Goal: Information Seeking & Learning: Check status

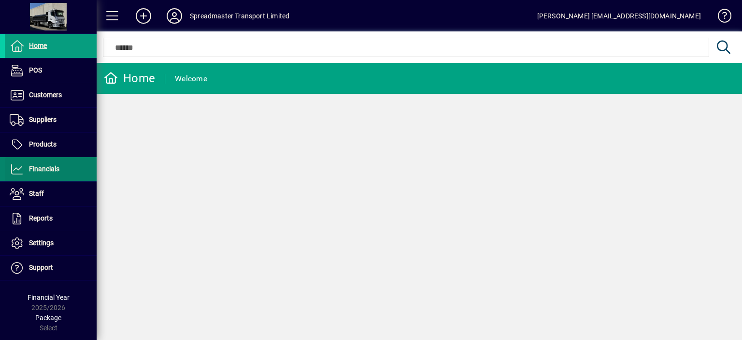
click at [53, 170] on span "Financials" at bounding box center [44, 169] width 30 height 8
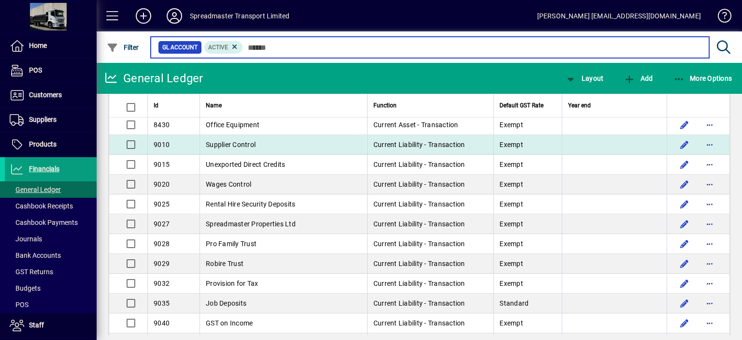
scroll to position [2566, 0]
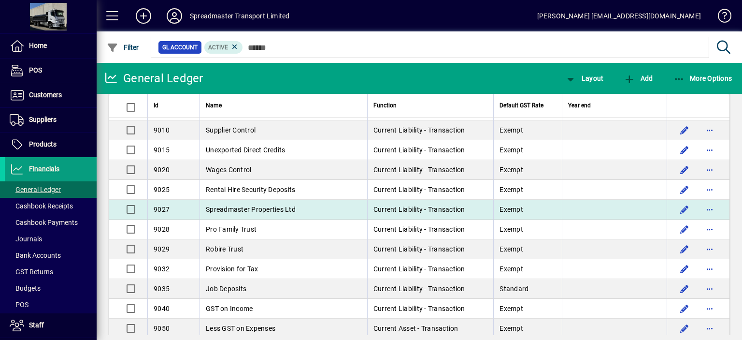
click at [288, 205] on span "Spreadmaster Properties Ltd" at bounding box center [251, 209] width 90 height 8
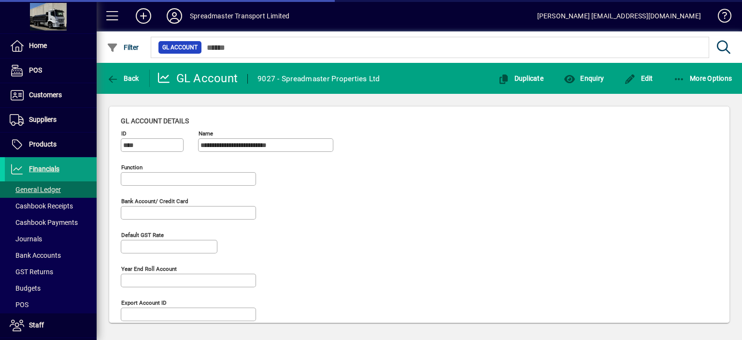
type input "**********"
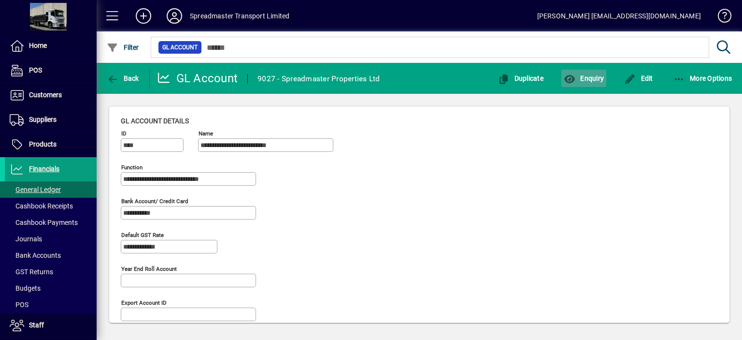
click at [591, 77] on span "Enquiry" at bounding box center [584, 78] width 40 height 8
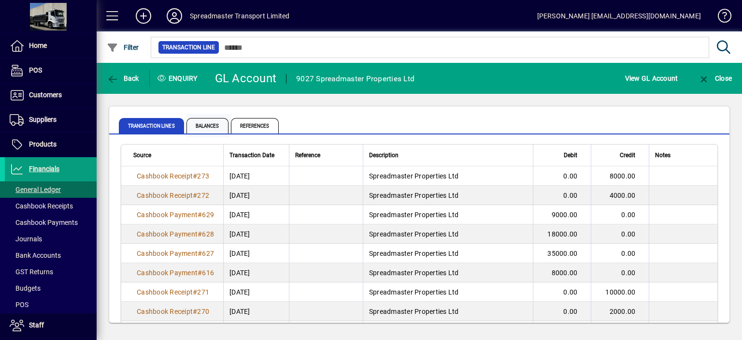
click at [206, 121] on span "Balances" at bounding box center [208, 125] width 42 height 15
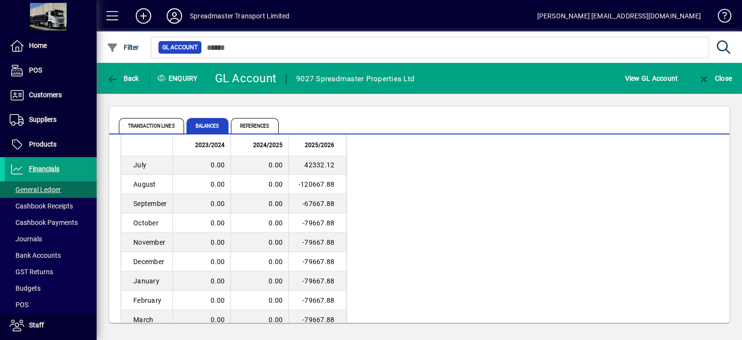
scroll to position [80, 0]
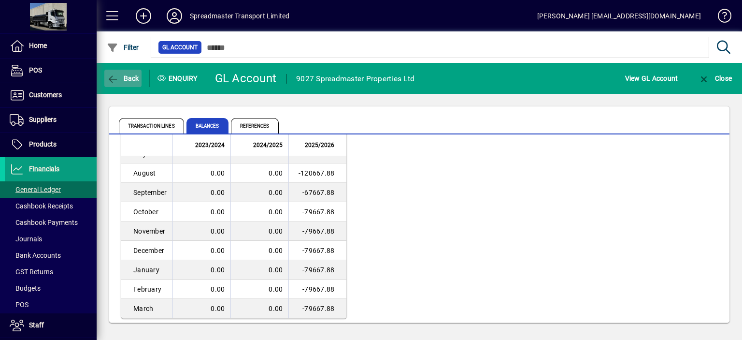
click at [132, 79] on span "Back" at bounding box center [123, 78] width 32 height 8
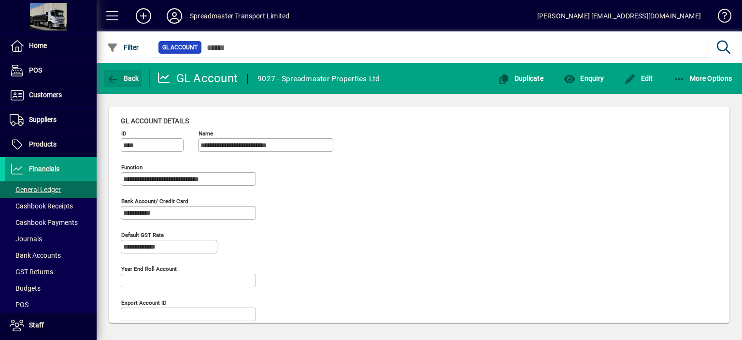
click at [132, 79] on span "Back" at bounding box center [123, 78] width 32 height 8
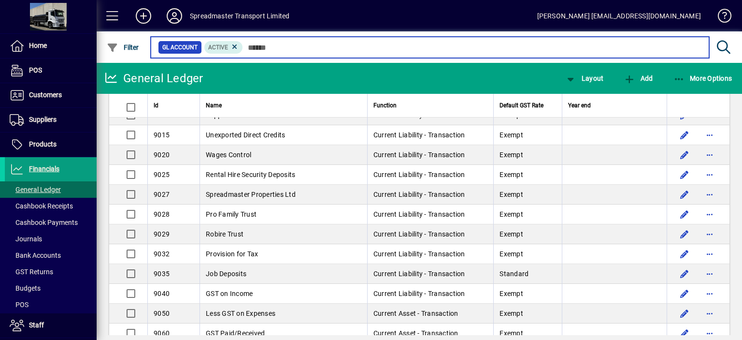
scroll to position [2575, 0]
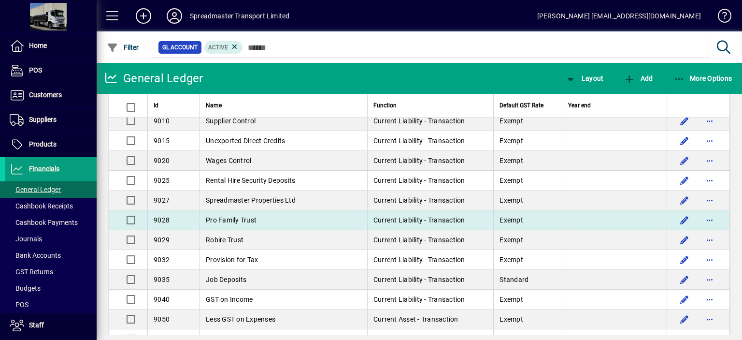
click at [253, 216] on span "Pro Family Trust" at bounding box center [231, 220] width 51 height 8
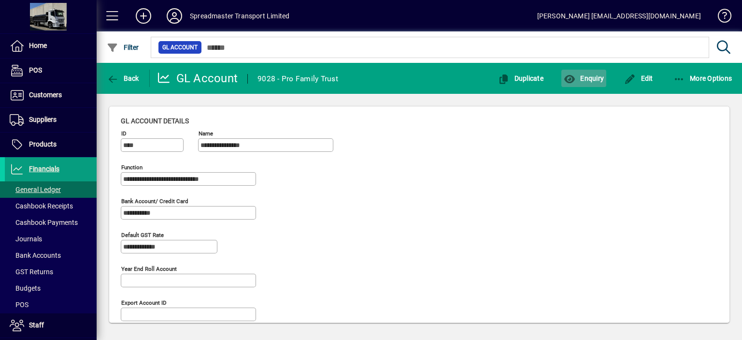
click at [587, 77] on span "Enquiry" at bounding box center [584, 78] width 40 height 8
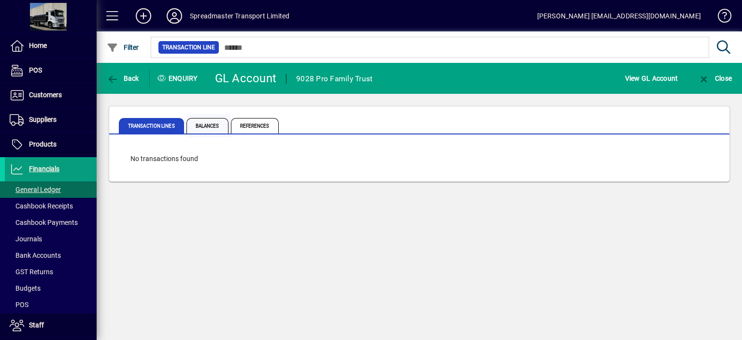
click at [217, 123] on span "Balances" at bounding box center [208, 125] width 42 height 15
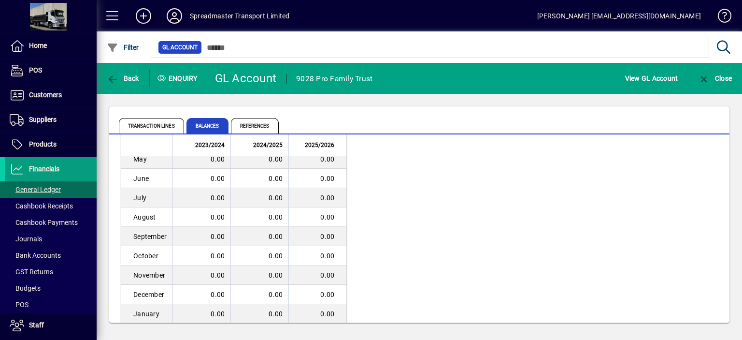
scroll to position [80, 0]
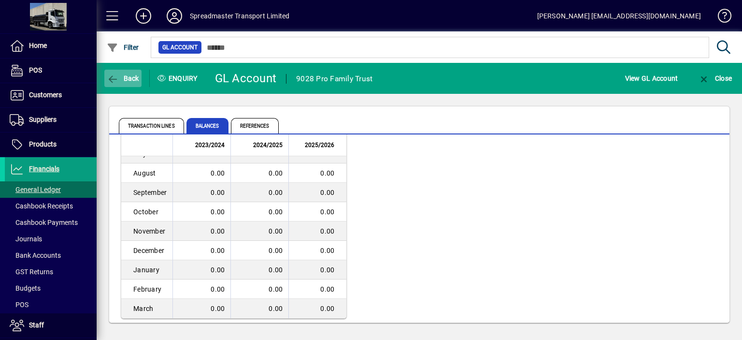
click at [126, 77] on span "Back" at bounding box center [123, 78] width 32 height 8
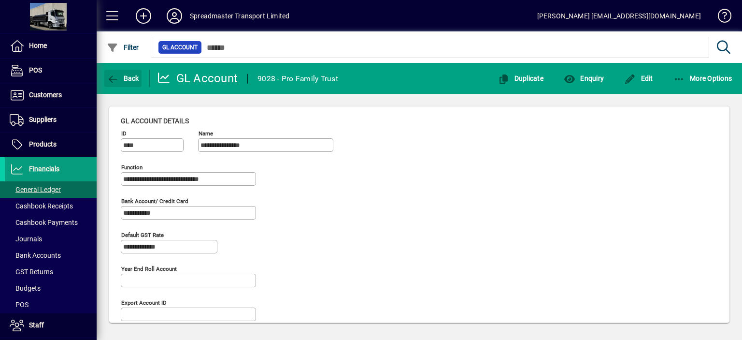
click at [126, 77] on span "Back" at bounding box center [123, 78] width 32 height 8
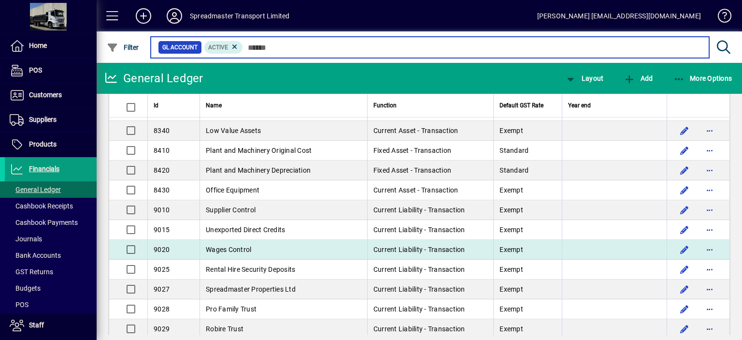
scroll to position [2534, 0]
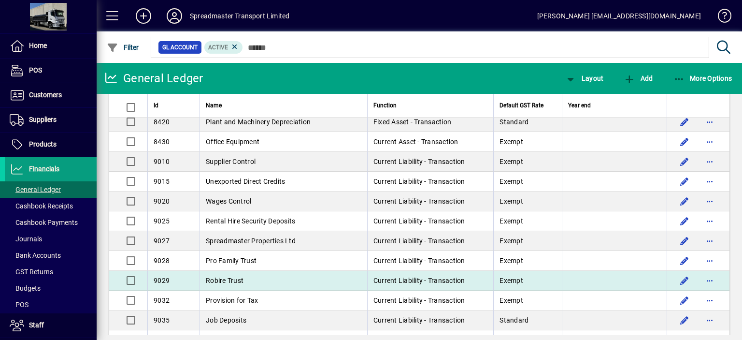
click at [283, 271] on td "Robire Trust" at bounding box center [284, 281] width 168 height 20
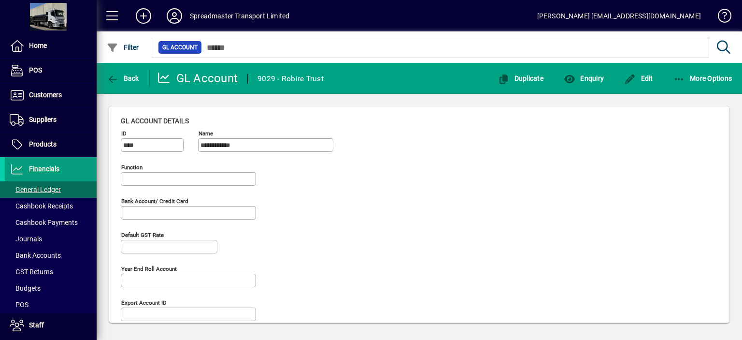
type input "**********"
click at [596, 77] on span "Enquiry" at bounding box center [584, 78] width 40 height 8
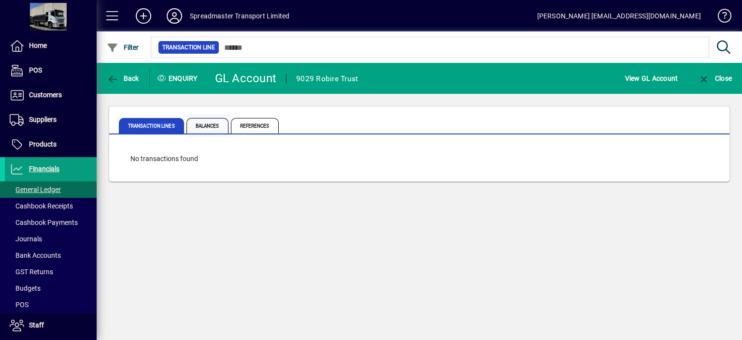
click at [211, 127] on span "Balances" at bounding box center [208, 125] width 42 height 15
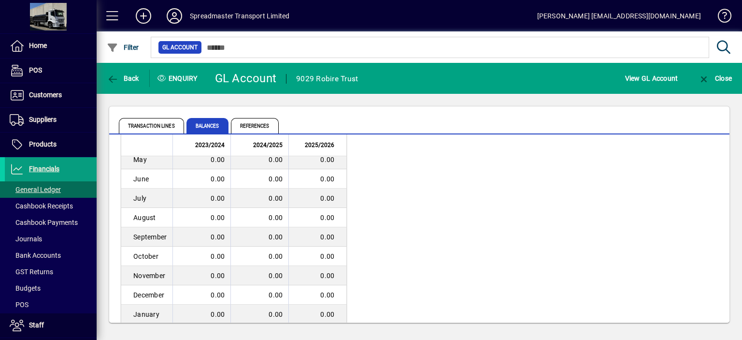
scroll to position [80, 0]
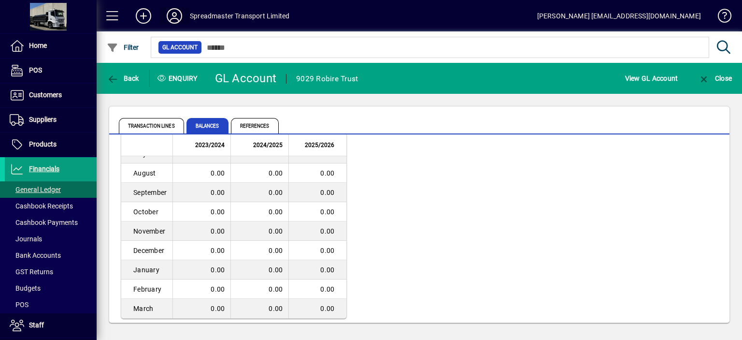
click at [173, 13] on icon at bounding box center [174, 15] width 19 height 15
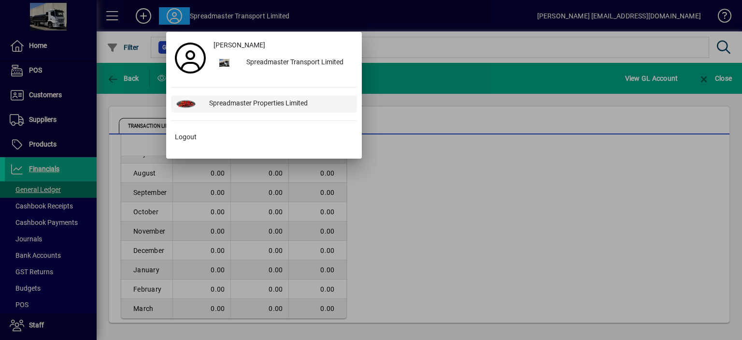
click at [245, 101] on div "Spreadmaster Properties Limited" at bounding box center [280, 103] width 156 height 17
